Goal: Go to known website: Go to known website

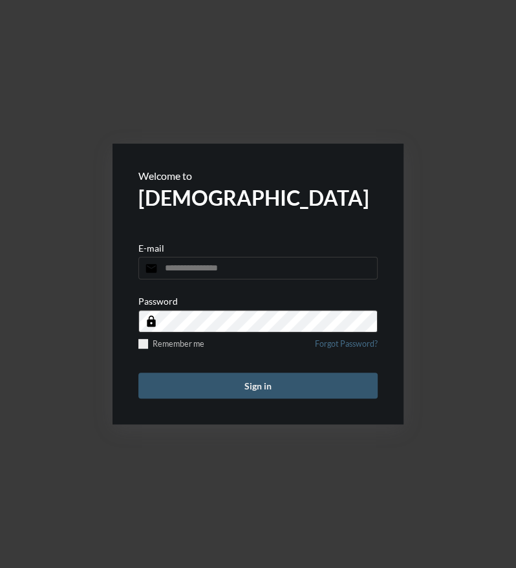
type input "**********"
click at [199, 383] on button "Sign in" at bounding box center [257, 386] width 239 height 26
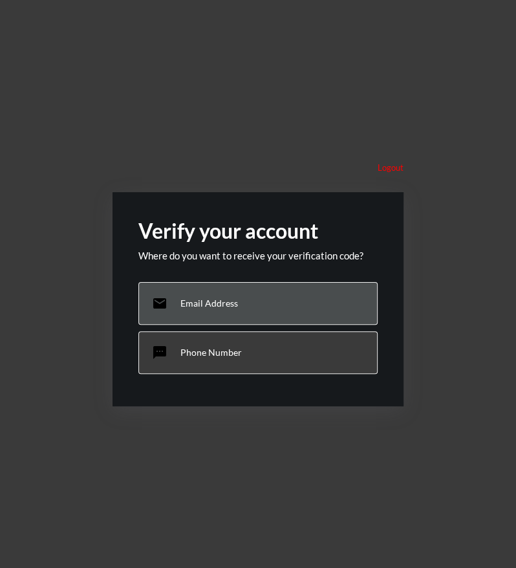
click at [214, 298] on p "Email Address" at bounding box center [210, 303] width 58 height 11
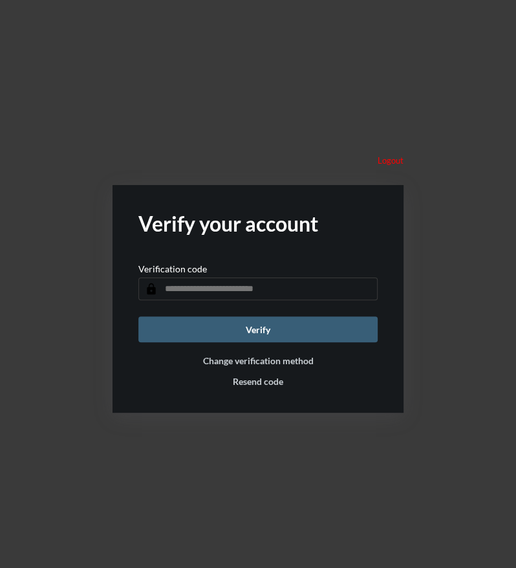
click at [325, 287] on input "text" at bounding box center [257, 289] width 239 height 23
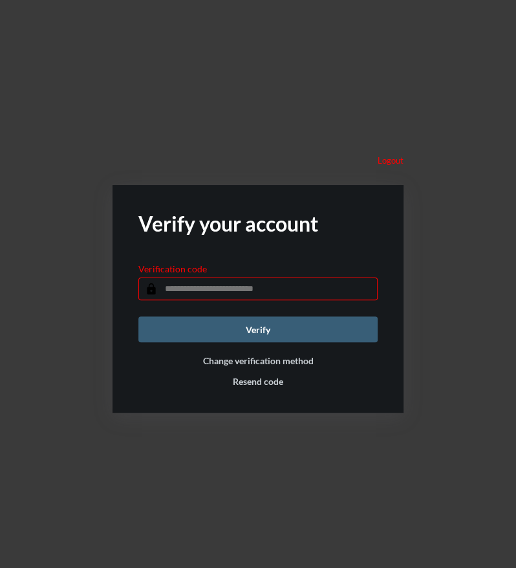
click at [314, 287] on input "text" at bounding box center [257, 289] width 239 height 23
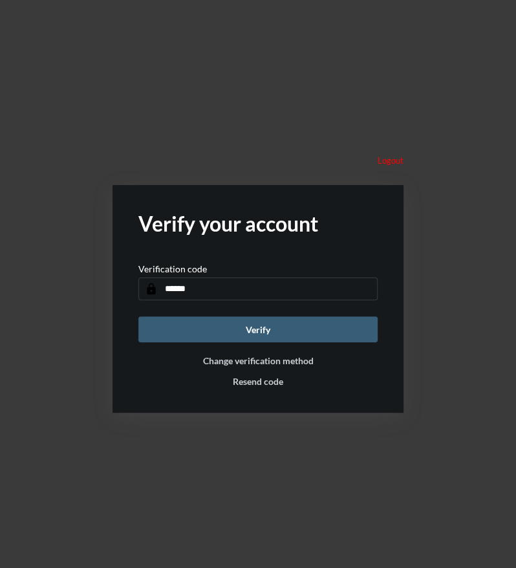
type input "******"
click at [138, 316] on button "Verify" at bounding box center [257, 329] width 239 height 26
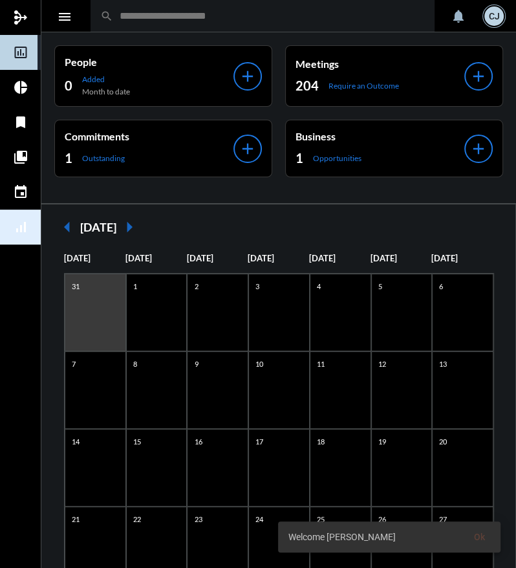
click at [20, 227] on mat-icon "signal_cellular_alt" at bounding box center [21, 227] width 16 height 16
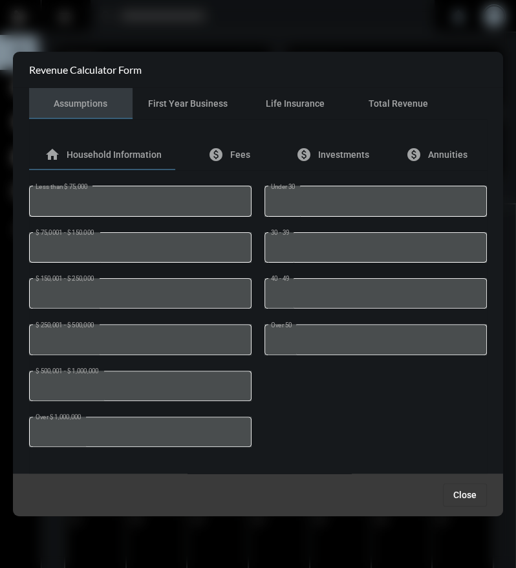
click at [465, 488] on button "Close" at bounding box center [465, 494] width 44 height 23
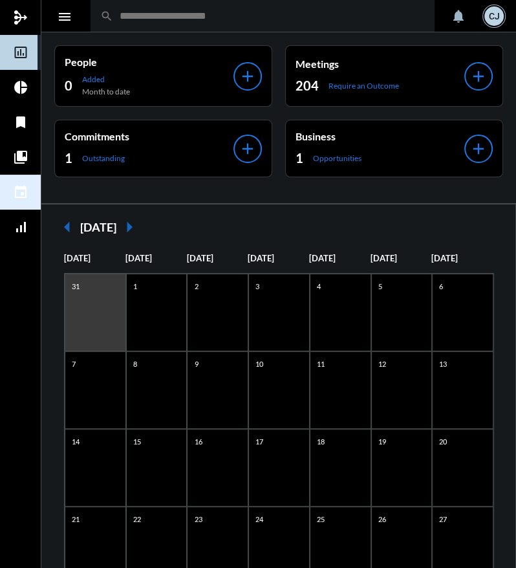
click at [17, 189] on mat-icon "event" at bounding box center [21, 192] width 16 height 16
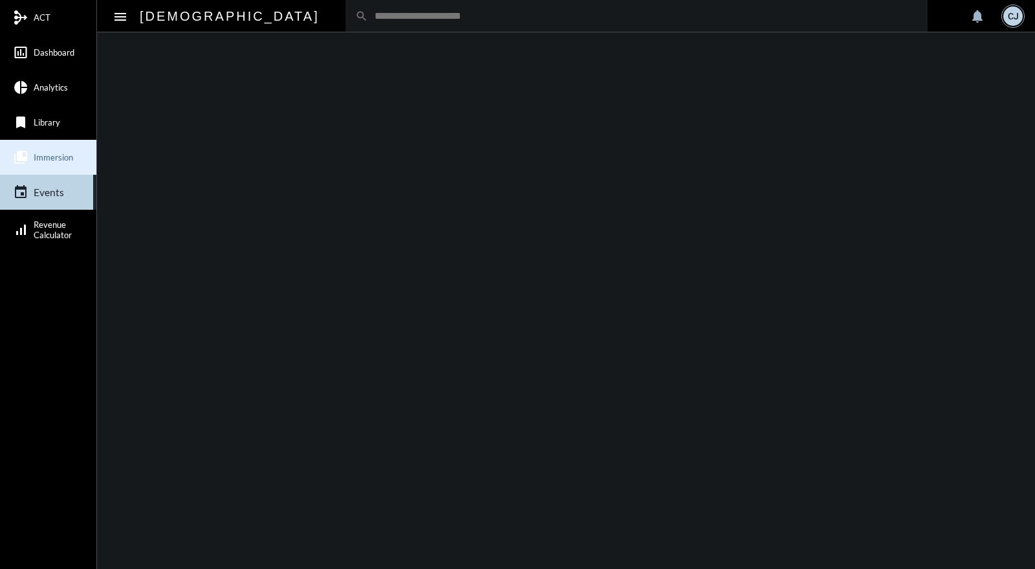
click at [41, 153] on span "Immersion" at bounding box center [53, 157] width 39 height 10
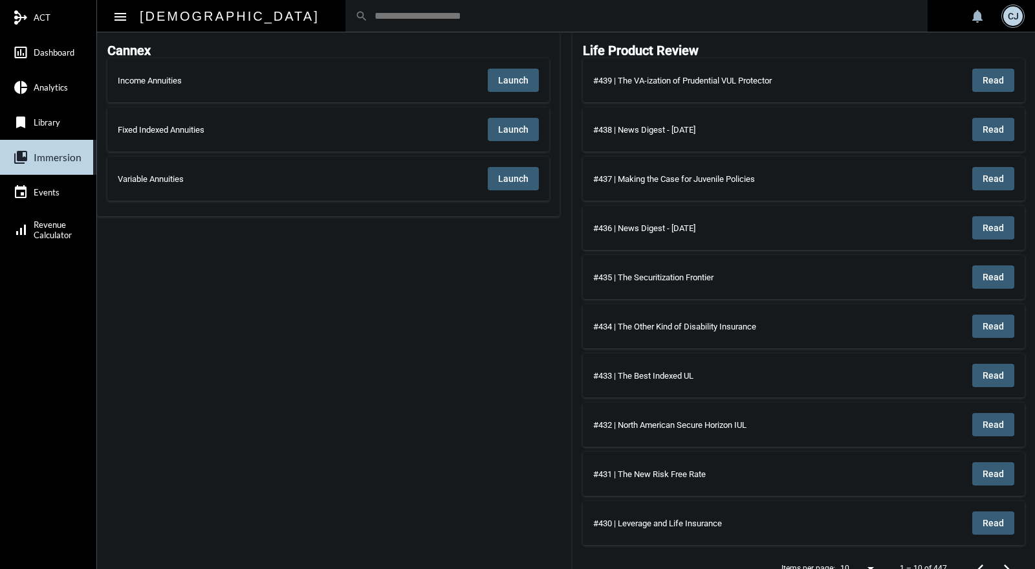
click at [516, 73] on button "Launch" at bounding box center [513, 80] width 51 height 23
